Goal: Information Seeking & Learning: Stay updated

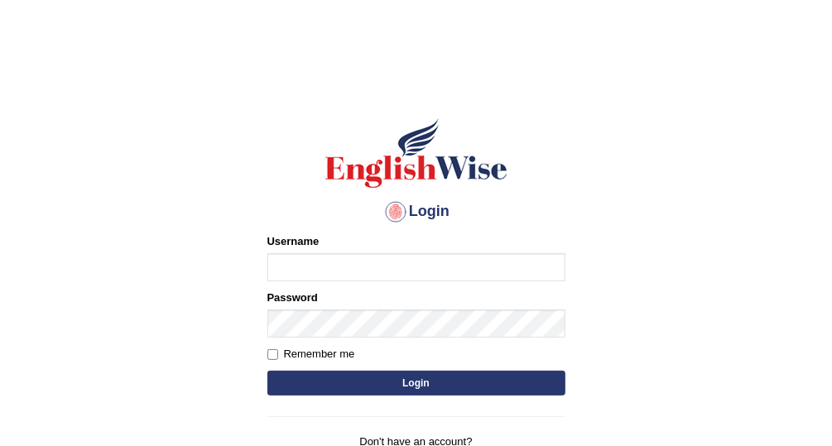
type input "Vallarie97"
click at [481, 382] on button "Login" at bounding box center [417, 383] width 298 height 25
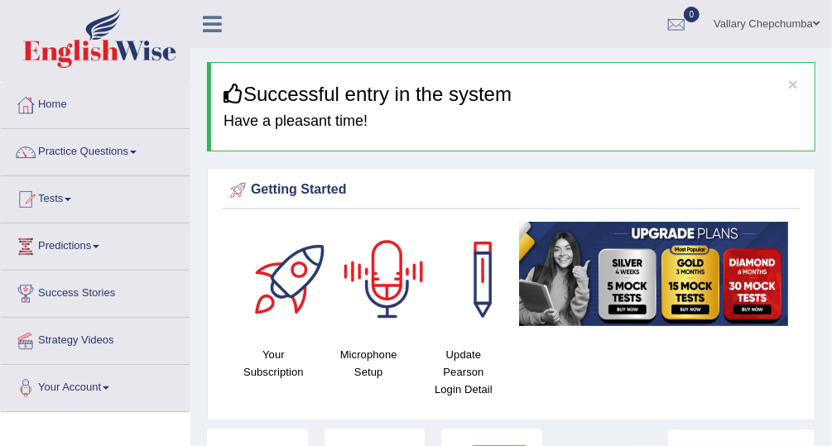
click at [388, 270] on div at bounding box center [388, 280] width 116 height 116
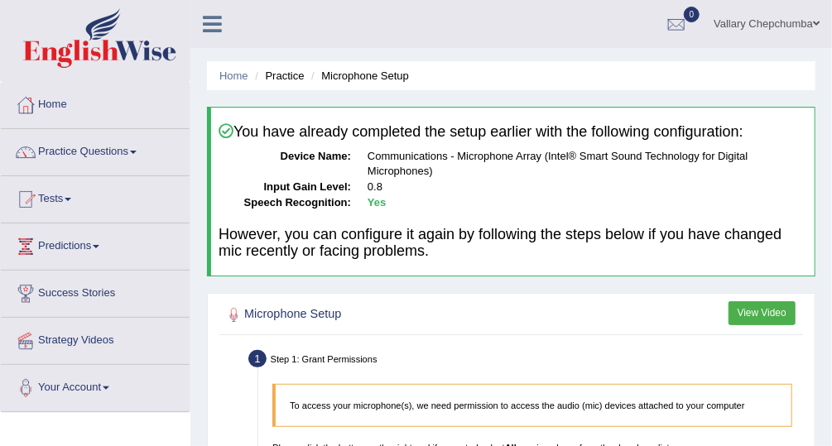
click at [287, 75] on li "Practice" at bounding box center [277, 76] width 53 height 16
click at [224, 78] on link "Home" at bounding box center [233, 76] width 29 height 12
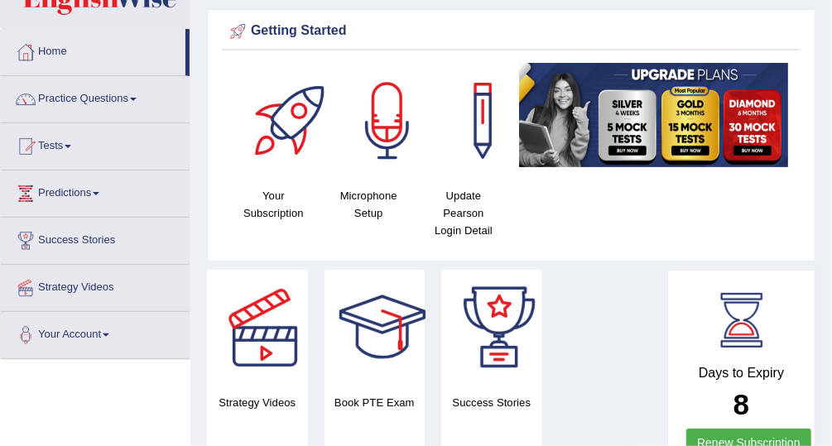
scroll to position [80, 0]
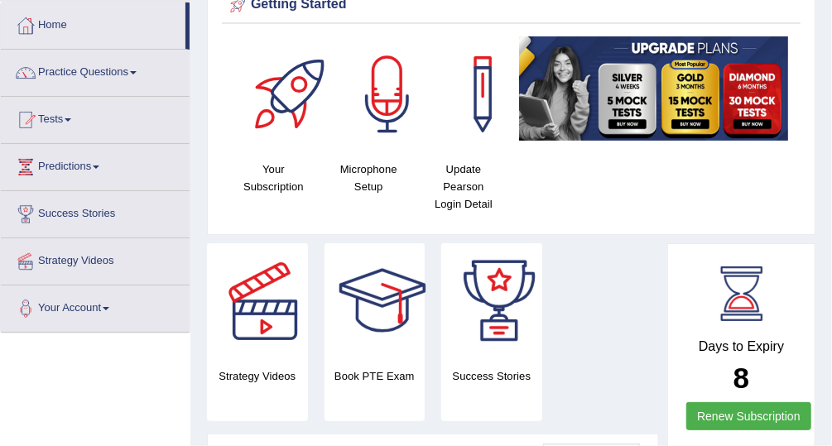
click at [60, 113] on link "Tests" at bounding box center [95, 117] width 189 height 41
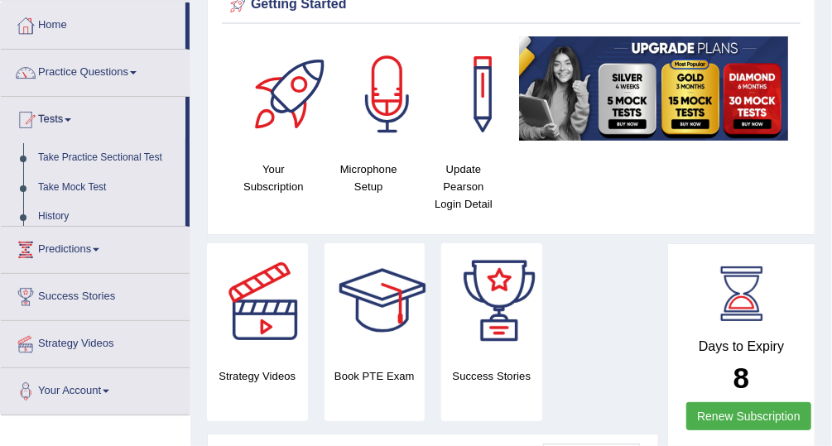
click at [109, 122] on link "Tests" at bounding box center [93, 117] width 185 height 41
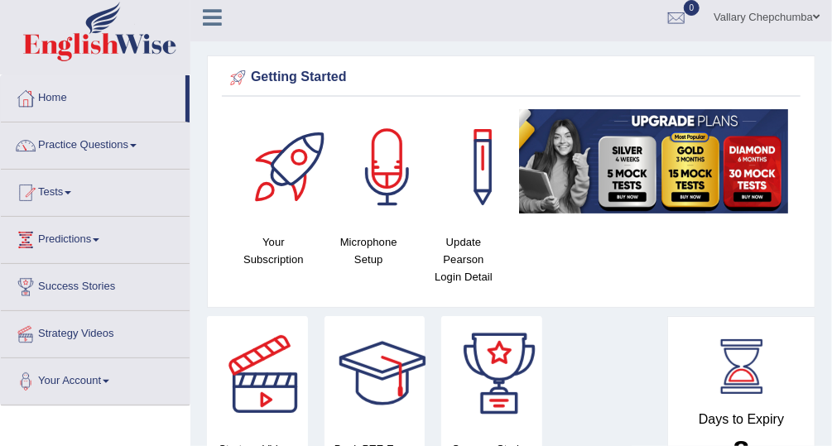
scroll to position [0, 0]
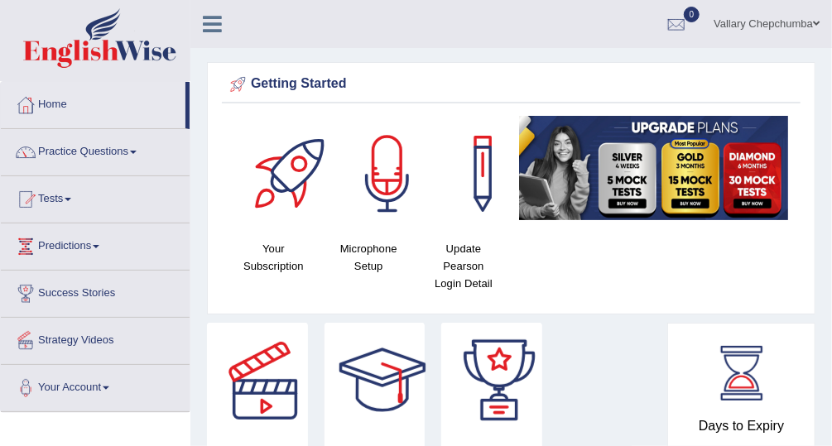
click at [64, 244] on link "Predictions" at bounding box center [95, 244] width 189 height 41
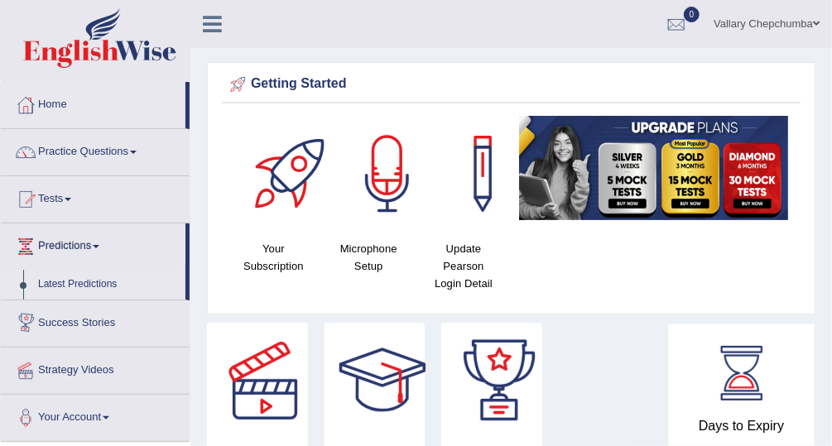
click at [73, 284] on link "Latest Predictions" at bounding box center [108, 285] width 155 height 30
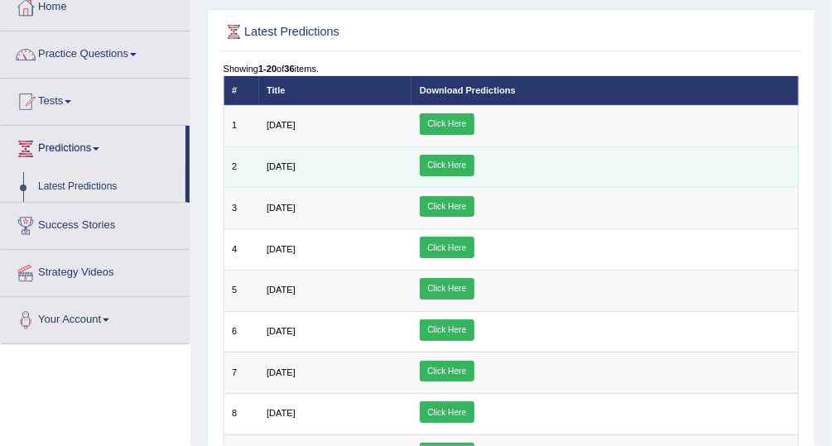
scroll to position [100, 0]
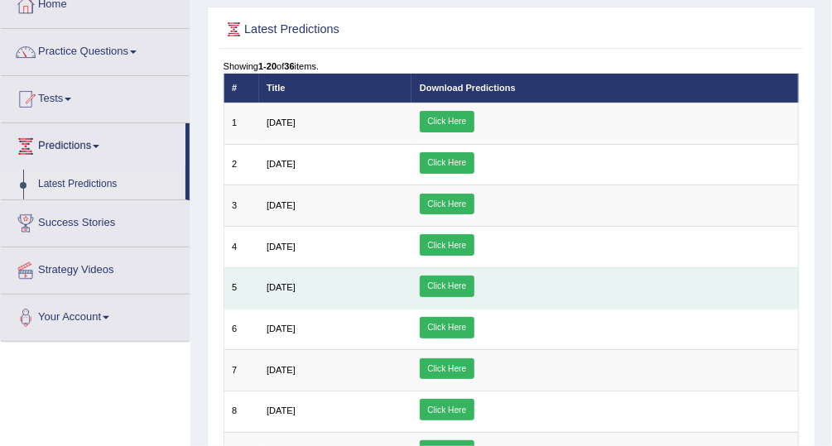
click at [358, 273] on td "[DATE]" at bounding box center [335, 288] width 153 height 41
